Goal: Information Seeking & Learning: Learn about a topic

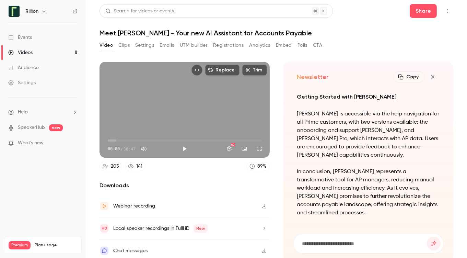
click at [29, 38] on div "Events" at bounding box center [20, 37] width 24 height 7
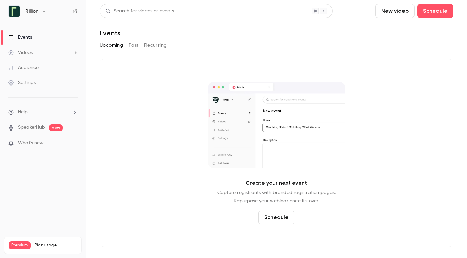
click at [130, 47] on button "Past" at bounding box center [134, 45] width 10 height 11
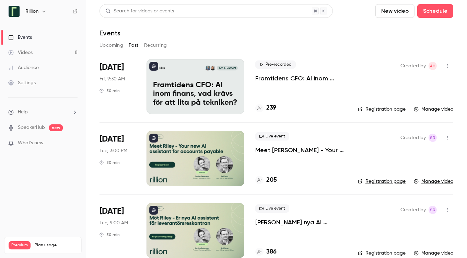
drag, startPoint x: 280, startPoint y: 104, endPoint x: 275, endPoint y: 96, distance: 9.0
click at [275, 96] on div "Pre-recorded Framtidens CFO: AI inom finans, vad krävs för att lita på tekniken…" at bounding box center [301, 86] width 92 height 55
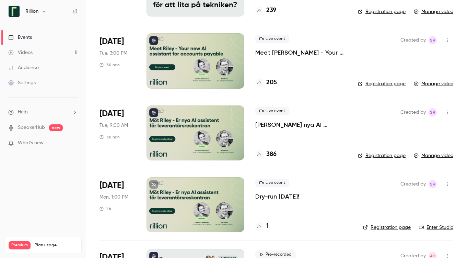
scroll to position [97, 0]
